Goal: Check status

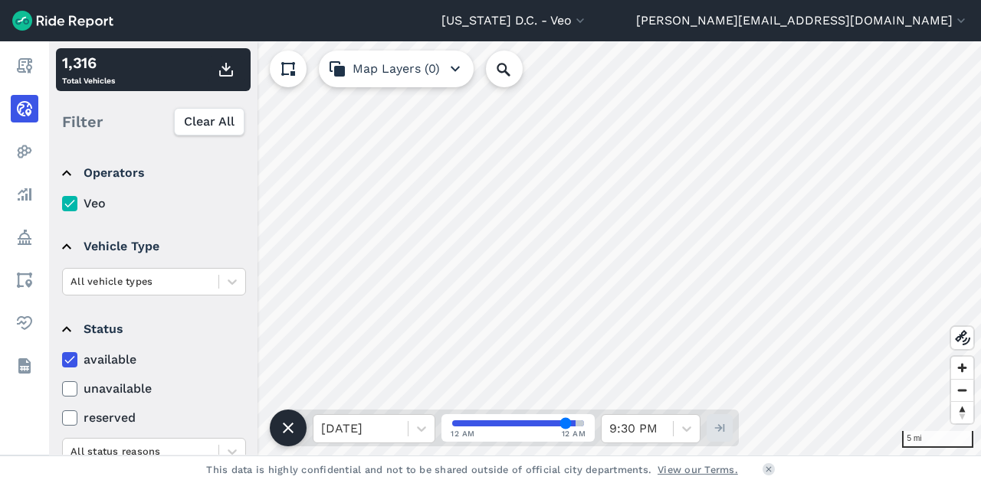
scroll to position [222, 0]
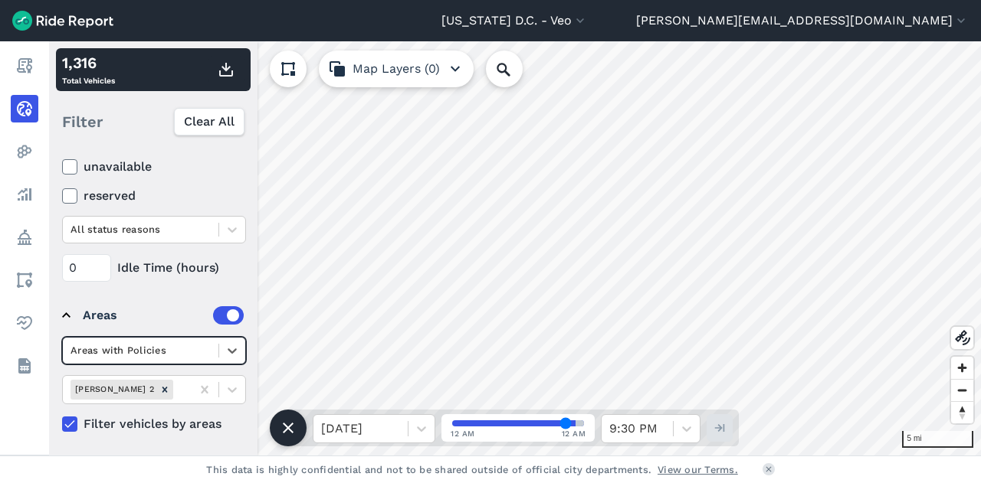
click at [80, 166] on label "unavailable" at bounding box center [154, 167] width 184 height 18
click at [62, 166] on input "unavailable" at bounding box center [62, 163] width 0 height 10
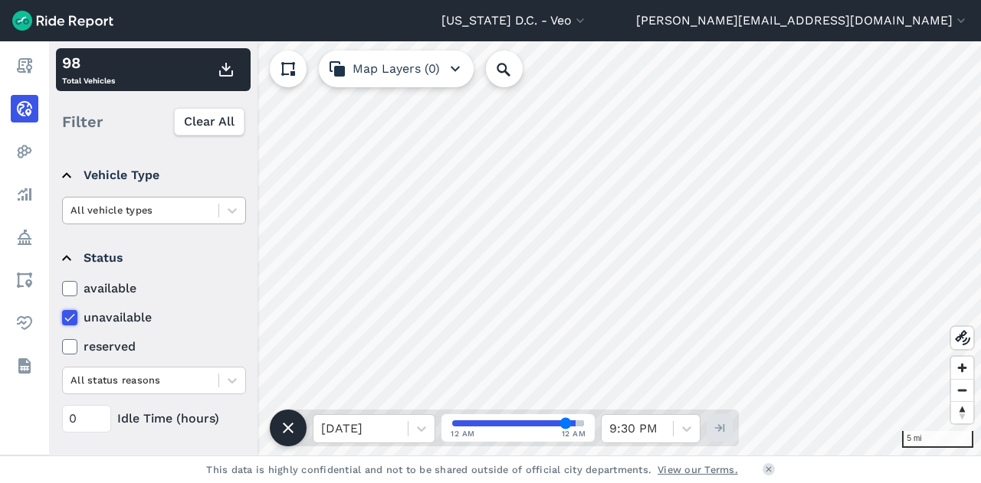
scroll to position [0, 0]
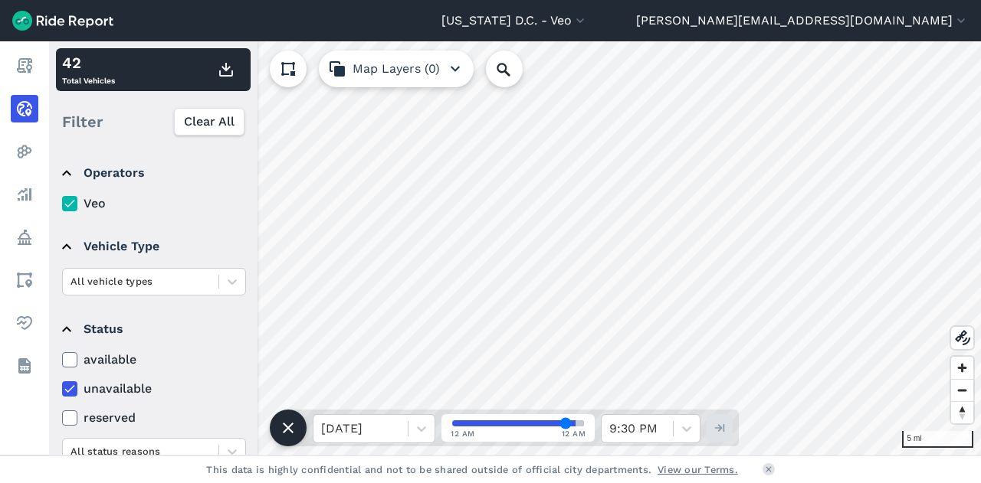
click at [71, 351] on label "available" at bounding box center [154, 360] width 184 height 18
click at [62, 351] on input "available" at bounding box center [62, 356] width 0 height 10
click at [71, 351] on label "available" at bounding box center [154, 360] width 184 height 18
click at [62, 351] on input "available" at bounding box center [62, 356] width 0 height 10
click at [67, 355] on icon at bounding box center [70, 359] width 14 height 15
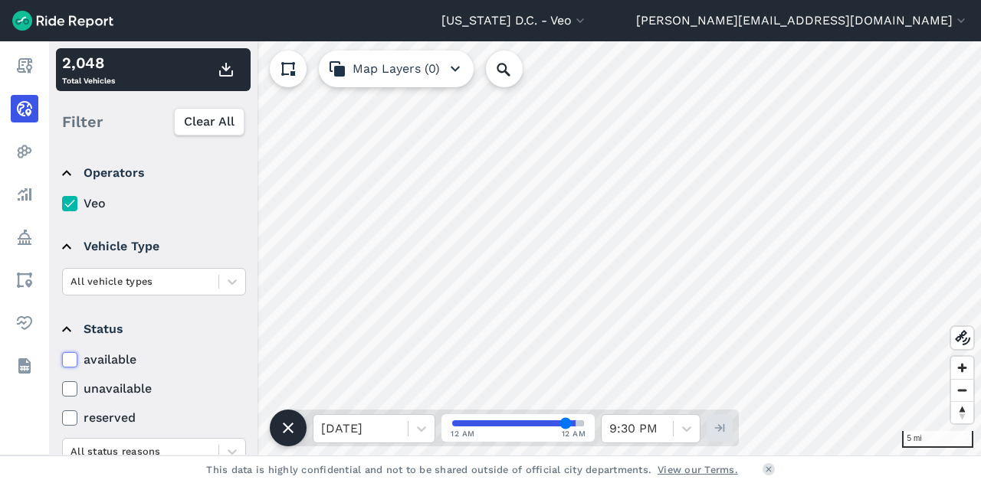
click at [62, 355] on input "available" at bounding box center [62, 356] width 0 height 10
click at [224, 131] on button "Clear All" at bounding box center [208, 122] width 70 height 28
click at [70, 369] on div "available unavailable reserved All status reasons" at bounding box center [154, 408] width 184 height 115
click at [73, 361] on icon at bounding box center [70, 359] width 14 height 15
click at [62, 361] on input "available" at bounding box center [62, 356] width 0 height 10
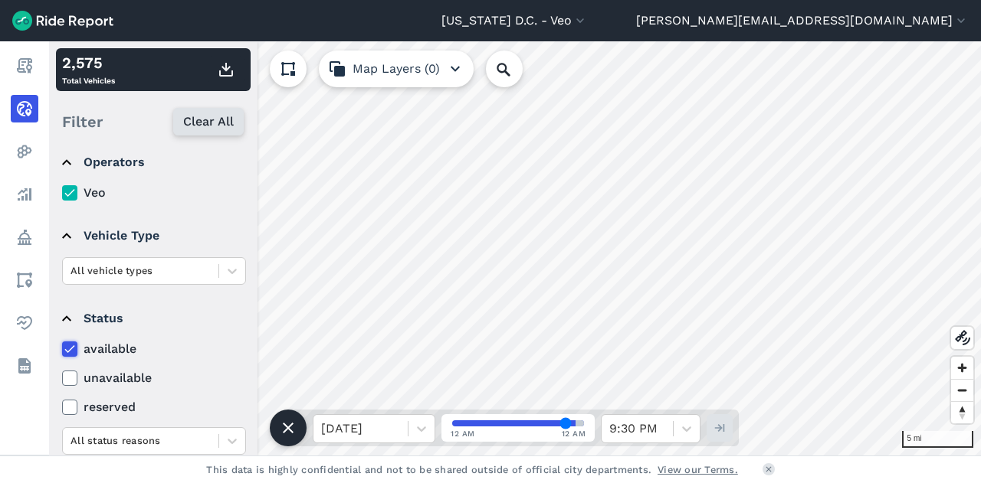
scroll to position [11, 0]
click at [211, 134] on button "Clear All" at bounding box center [208, 122] width 70 height 28
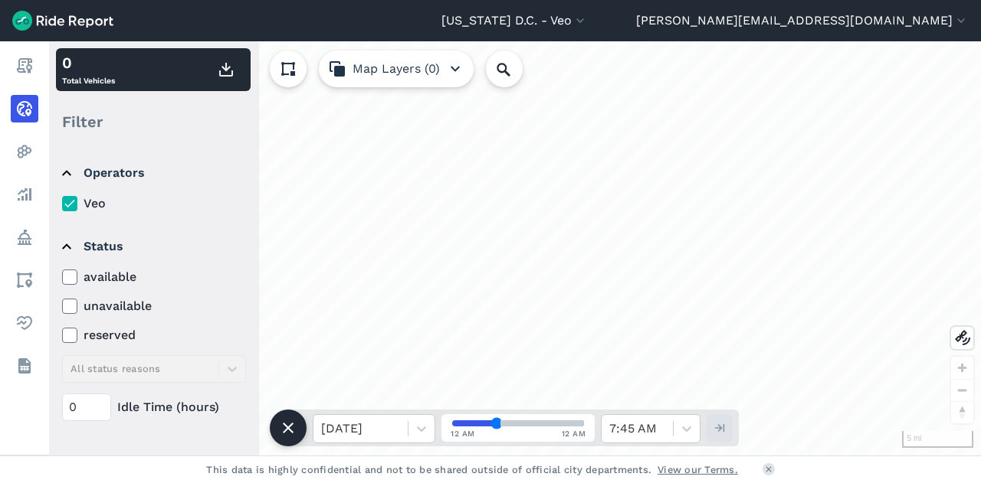
click at [65, 274] on icon at bounding box center [70, 277] width 14 height 15
click at [62, 274] on input "available" at bounding box center [62, 273] width 0 height 10
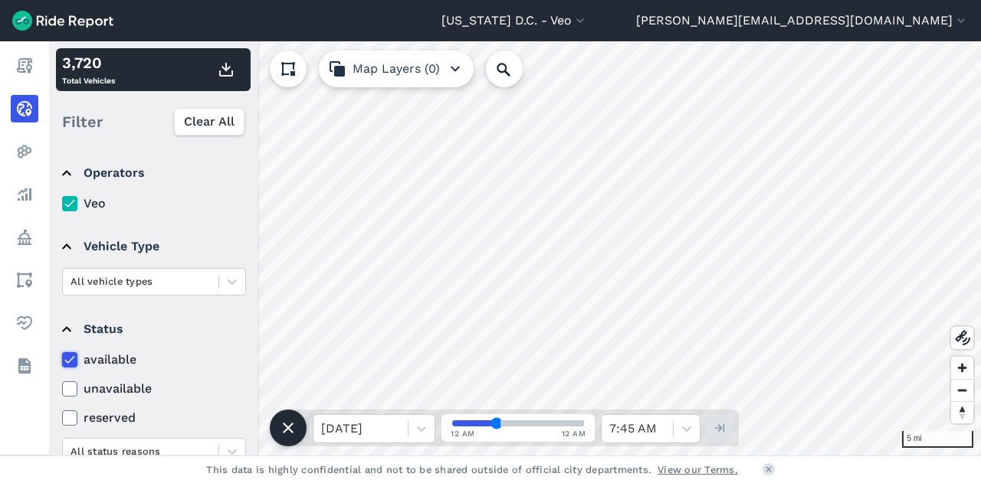
scroll to position [222, 0]
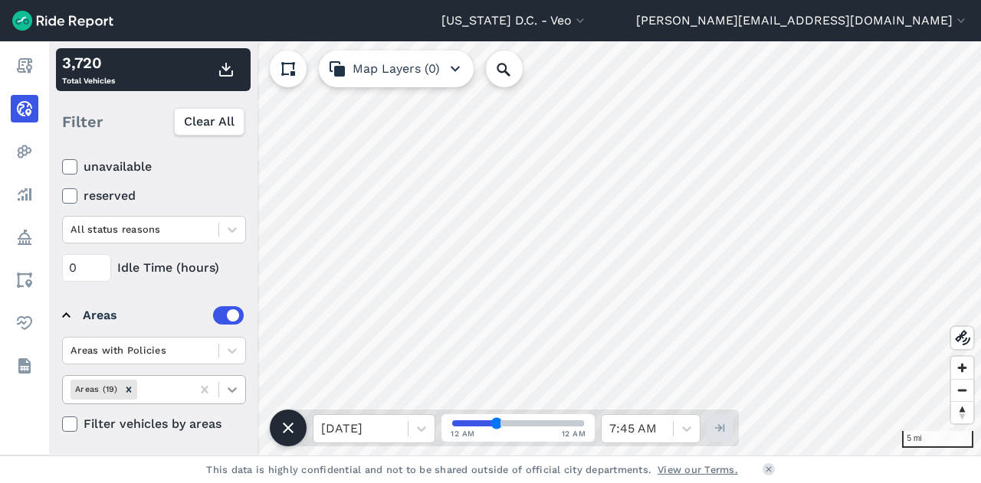
click at [227, 386] on icon at bounding box center [231, 389] width 15 height 15
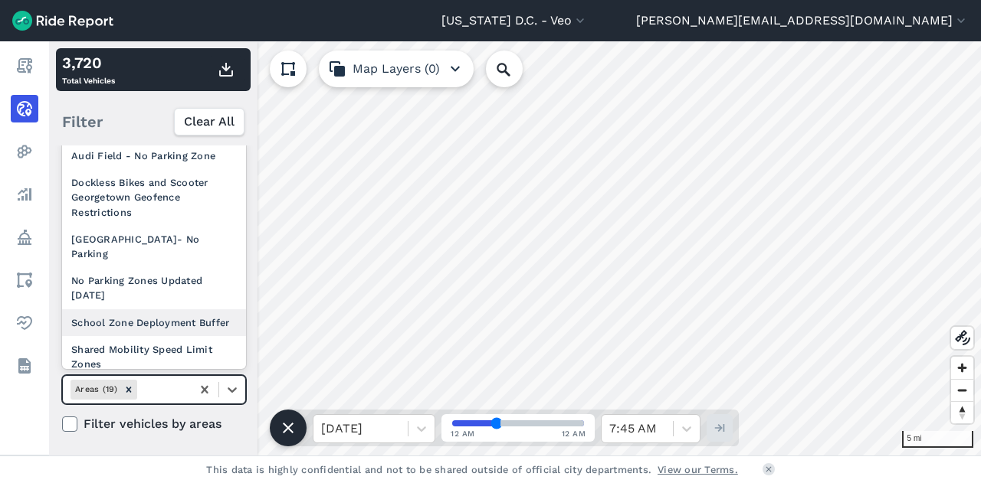
scroll to position [323, 0]
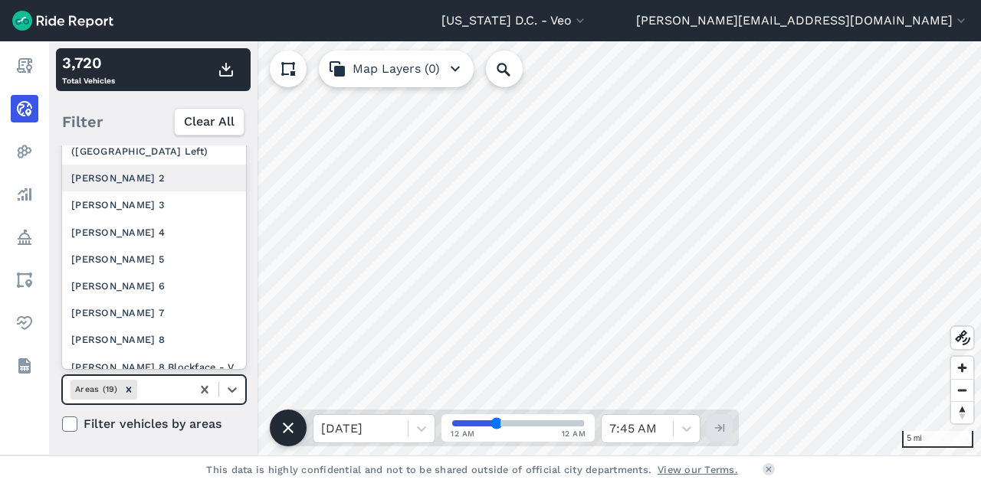
click at [124, 192] on div "[PERSON_NAME] 2" at bounding box center [154, 178] width 184 height 27
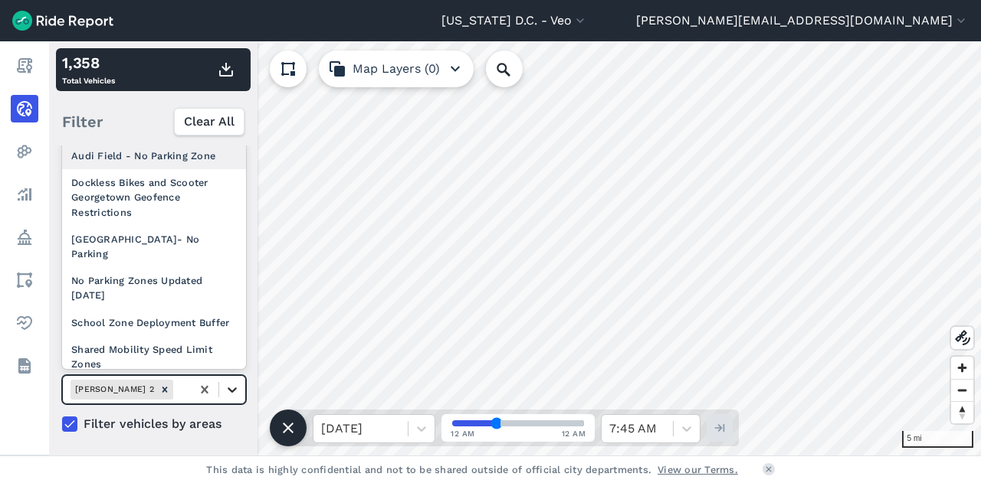
click at [228, 388] on icon at bounding box center [232, 390] width 9 height 5
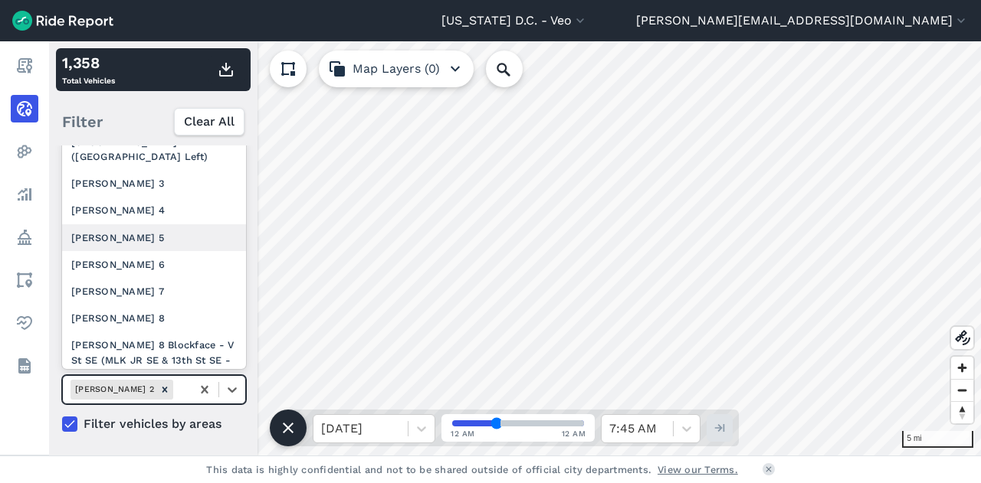
scroll to position [319, 0]
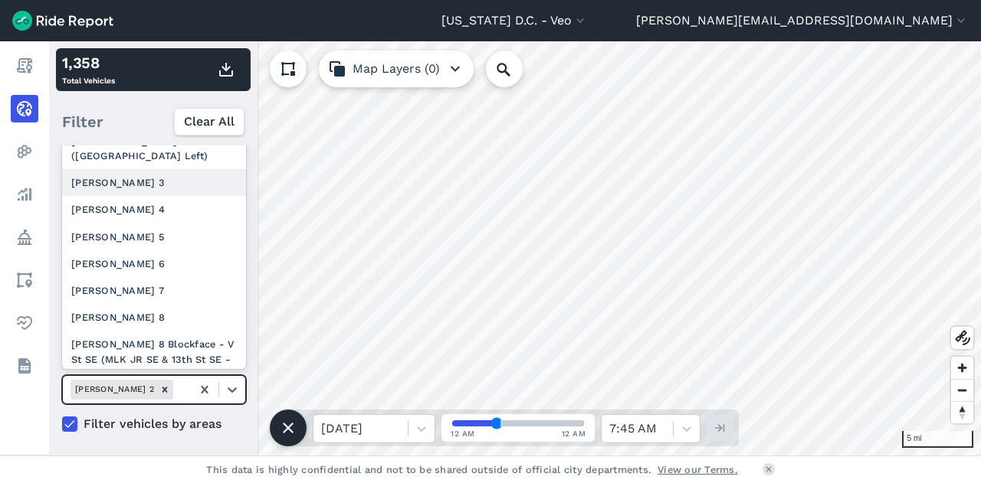
click at [118, 194] on div "[PERSON_NAME] 3" at bounding box center [154, 182] width 184 height 27
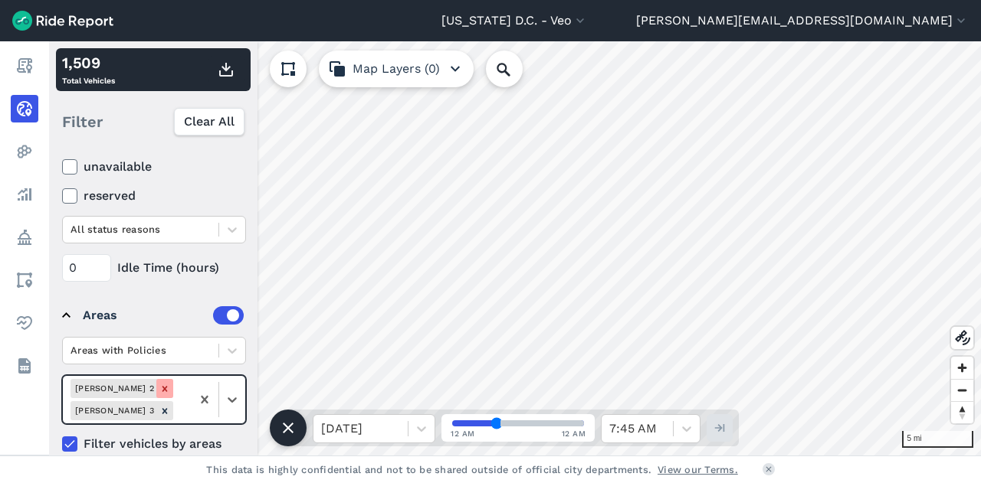
click at [159, 388] on icon "Remove Ward 2" at bounding box center [164, 389] width 11 height 11
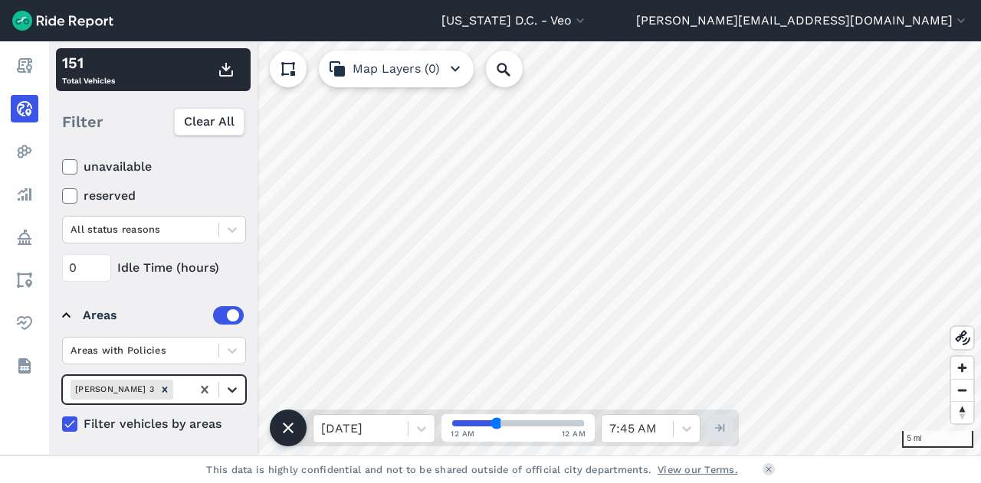
click at [235, 378] on div at bounding box center [232, 390] width 26 height 26
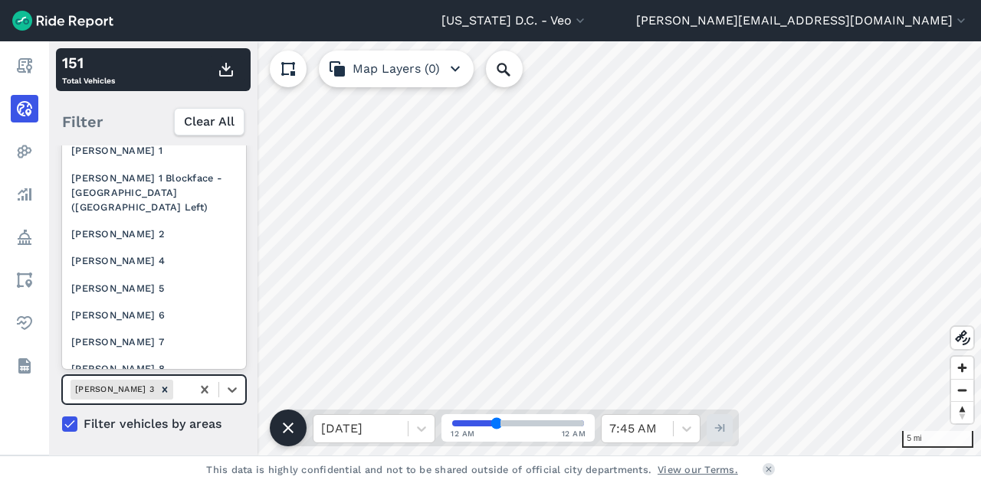
scroll to position [267, 0]
click at [129, 248] on div "[PERSON_NAME] 2" at bounding box center [154, 234] width 184 height 27
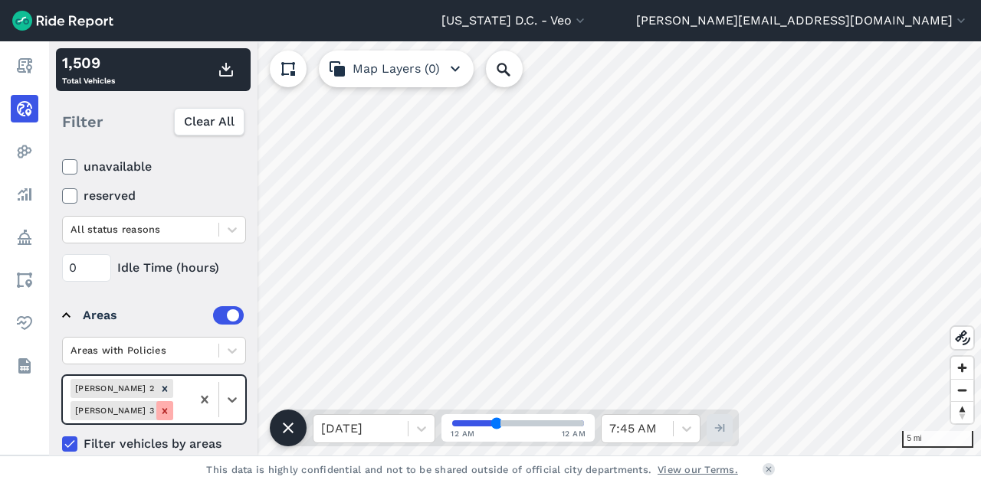
click at [172, 401] on div "Remove Ward 3" at bounding box center [164, 410] width 17 height 19
